Goal: Use online tool/utility: Utilize a website feature to perform a specific function

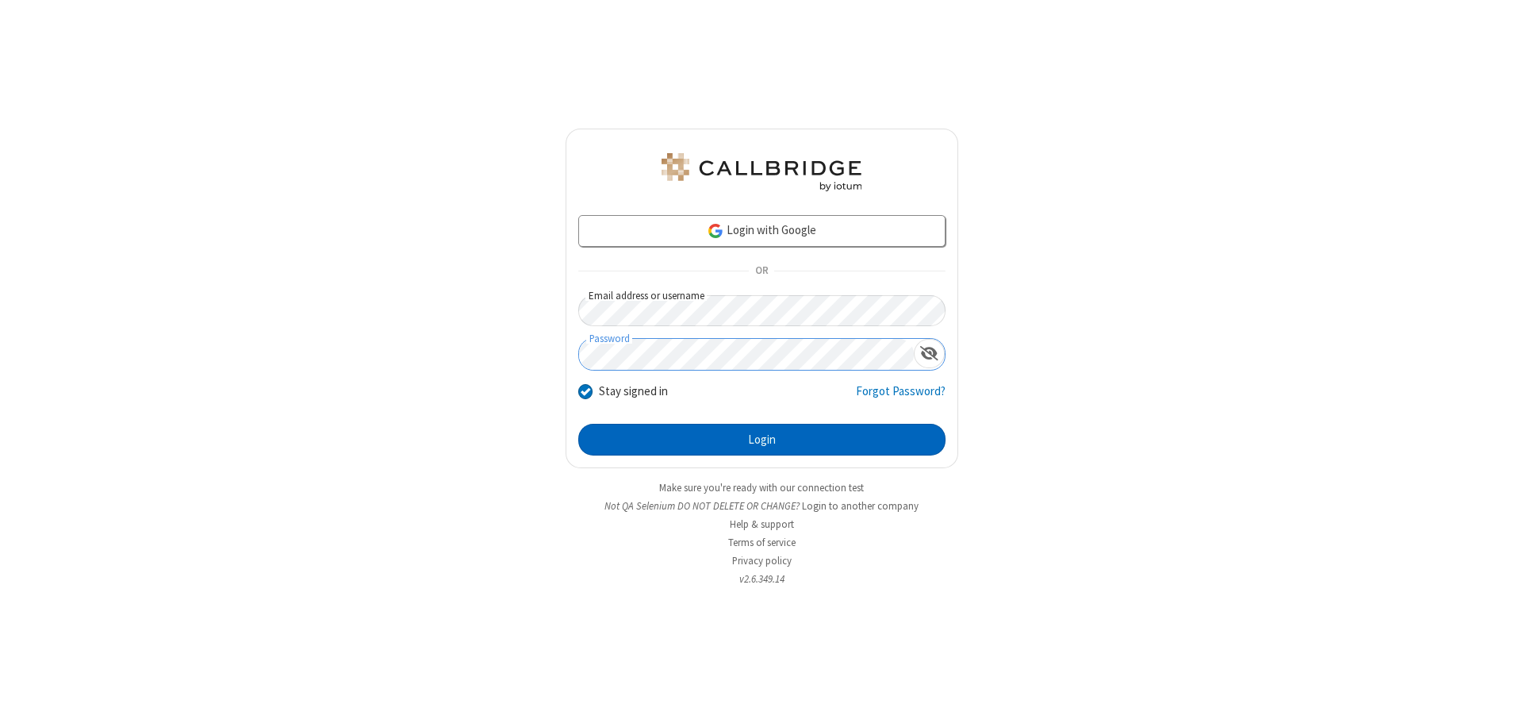
click at [762, 439] on button "Login" at bounding box center [761, 440] width 367 height 32
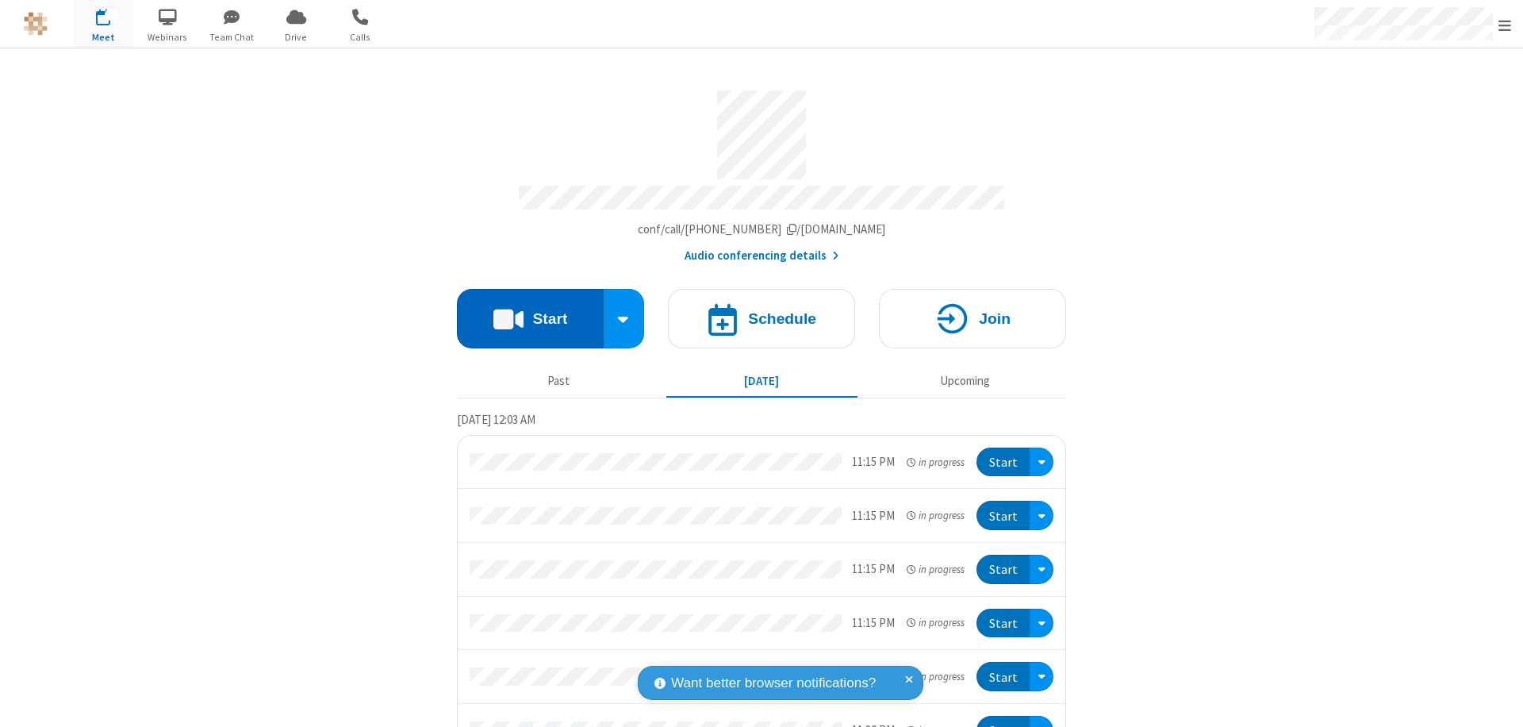
click at [524, 311] on button "Start" at bounding box center [530, 318] width 147 height 59
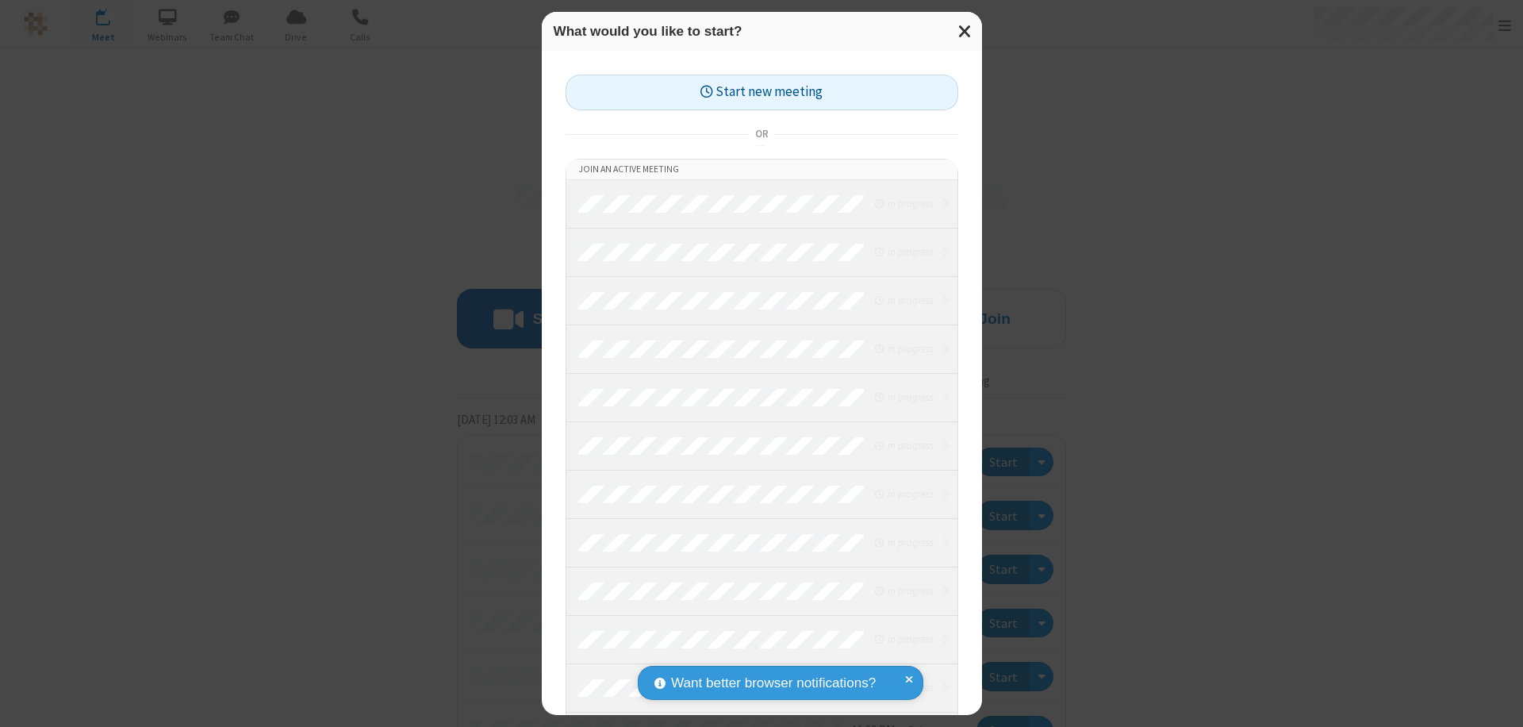
click at [762, 92] on button "Start new meeting" at bounding box center [762, 93] width 393 height 36
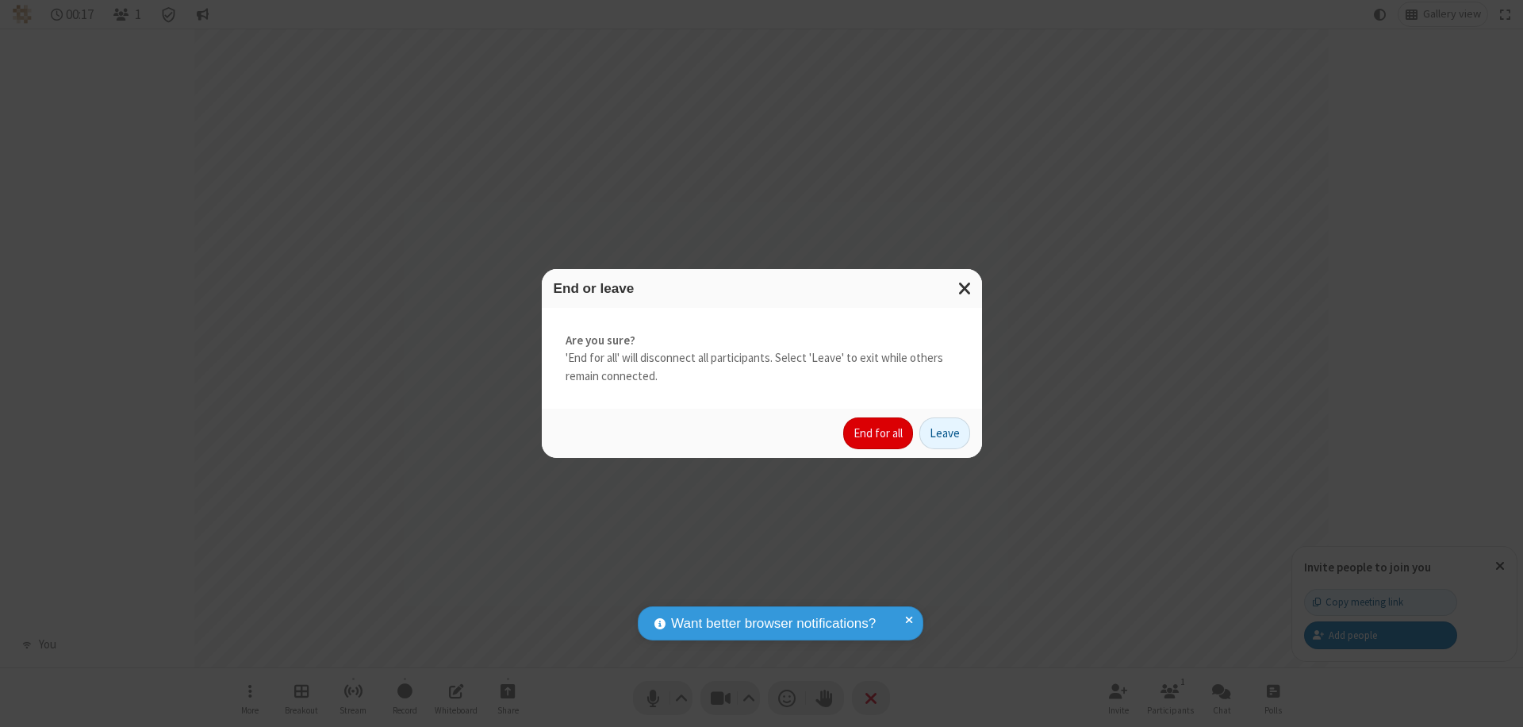
click at [879, 433] on button "End for all" at bounding box center [878, 433] width 70 height 32
